Goal: Information Seeking & Learning: Learn about a topic

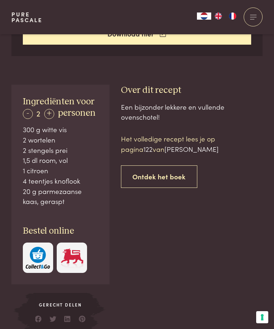
scroll to position [317, 0]
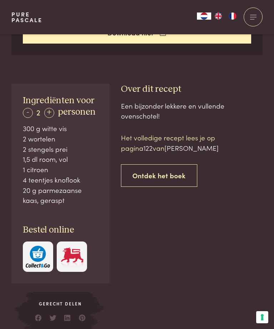
click at [150, 175] on link "Ontdek het boek" at bounding box center [159, 175] width 77 height 22
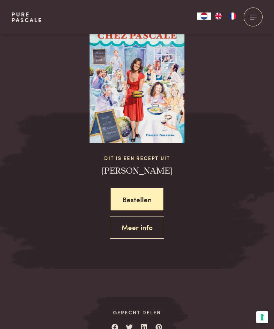
scroll to position [700, 0]
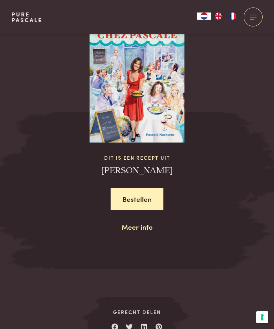
click at [141, 225] on link "Meer info" at bounding box center [137, 227] width 55 height 22
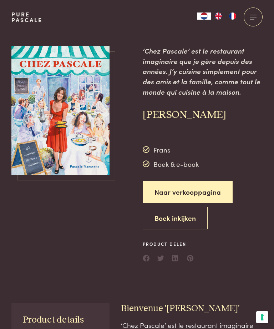
click at [191, 219] on button "Boek inkijken" at bounding box center [175, 218] width 65 height 22
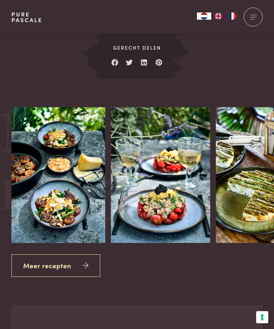
scroll to position [966, 0]
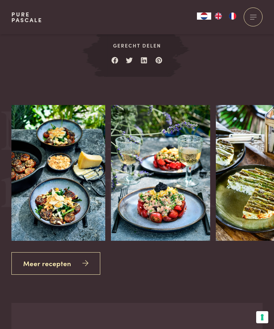
click at [84, 261] on icon at bounding box center [85, 263] width 6 height 10
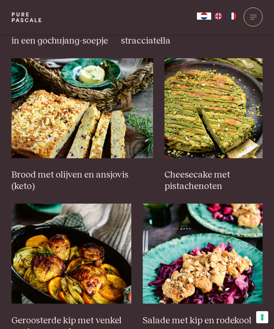
scroll to position [586, 0]
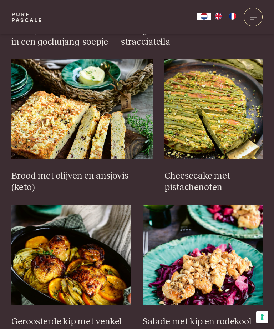
click at [57, 175] on h3 "Brood met olijven en ansjovis (keto)" at bounding box center [82, 181] width 142 height 23
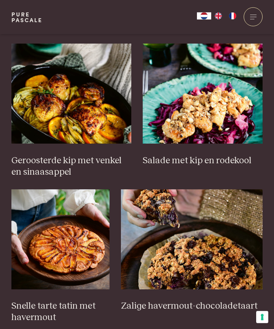
scroll to position [748, 0]
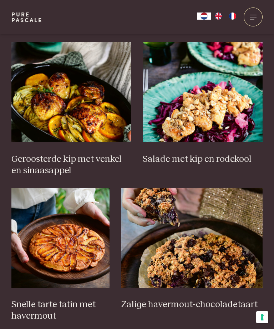
click at [222, 114] on img at bounding box center [203, 92] width 120 height 100
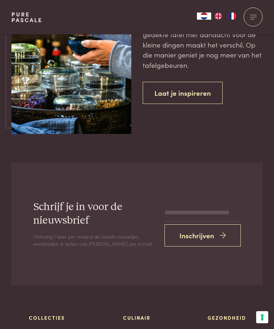
scroll to position [2192, 0]
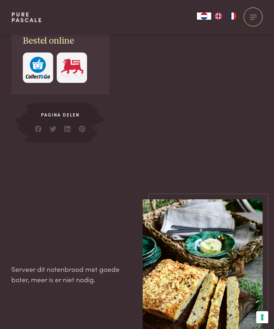
scroll to position [624, 0]
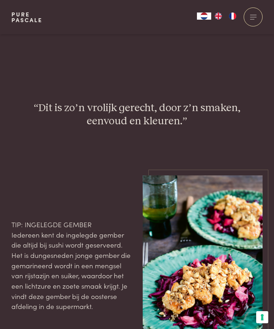
scroll to position [648, 0]
